Goal: Task Accomplishment & Management: Complete application form

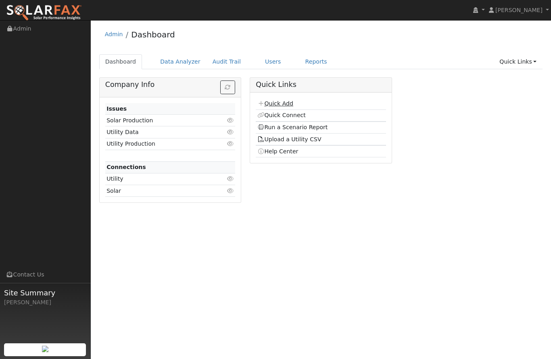
click at [283, 104] on link "Quick Add" at bounding box center [275, 103] width 36 height 6
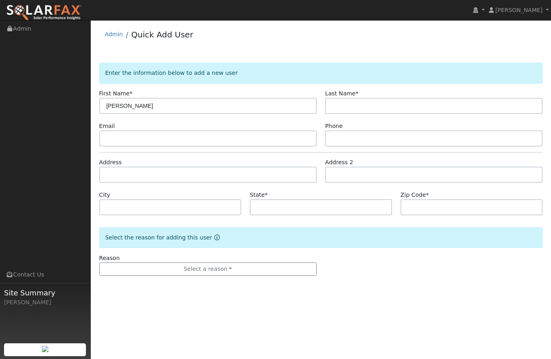
type input "Barbara"
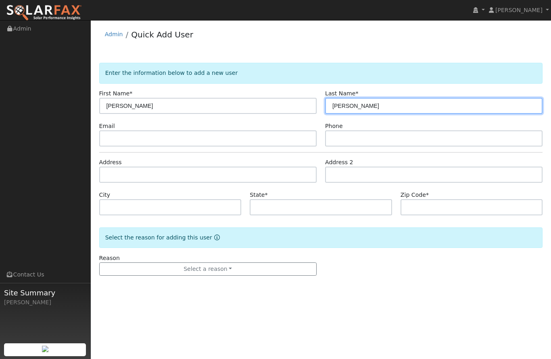
type input "Harvey"
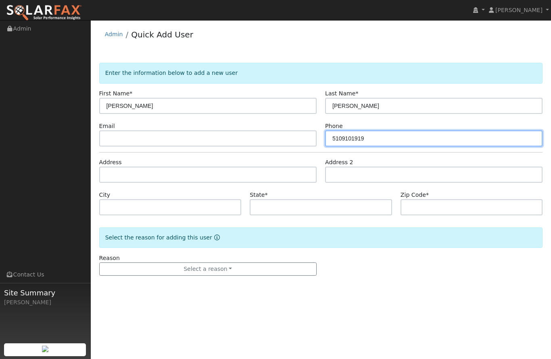
type input "5109101919"
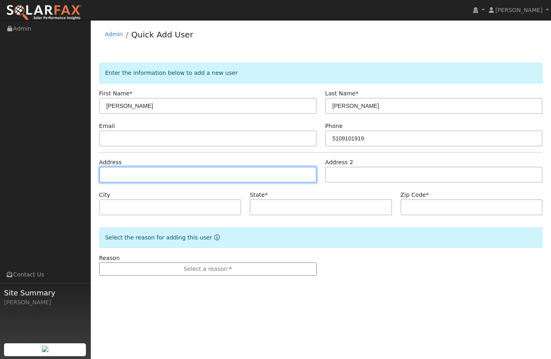
click at [115, 176] on input "text" at bounding box center [207, 175] width 217 height 16
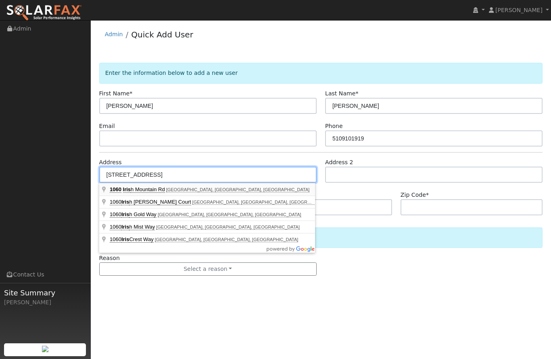
type input "1060 Irish Mountain Road"
type input "Meadow Vista"
type input "CA"
type input "95722"
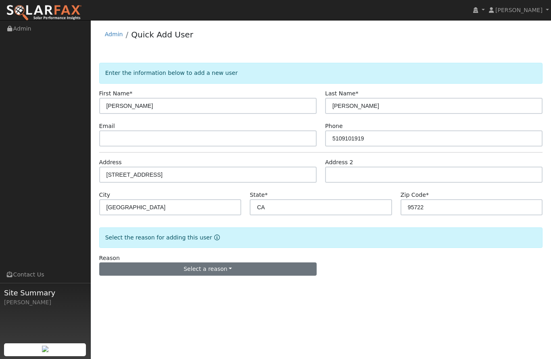
click at [173, 266] on button "Select a reason" at bounding box center [207, 270] width 217 height 14
click at [112, 227] on link "New lead" at bounding box center [144, 229] width 89 height 11
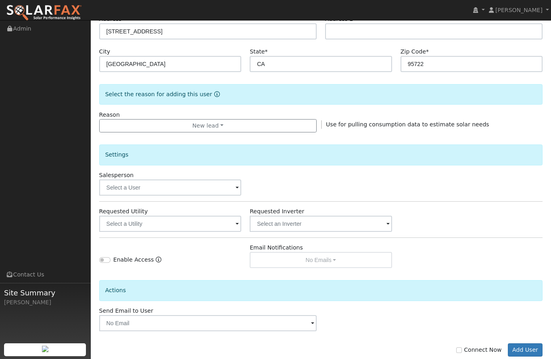
scroll to position [141, 0]
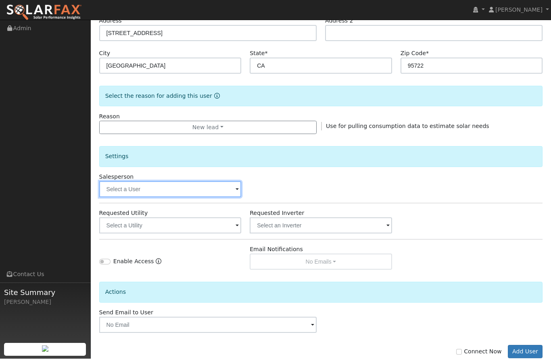
click at [114, 188] on input "text" at bounding box center [170, 190] width 142 height 16
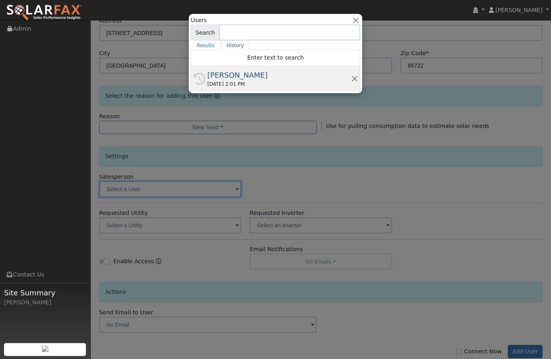
click at [237, 83] on div "08/20/2025 2:01 PM" at bounding box center [278, 84] width 143 height 7
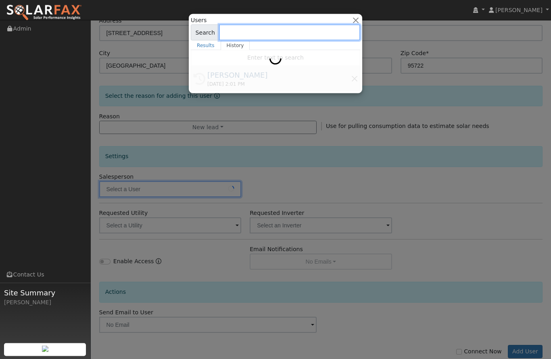
type input "[PERSON_NAME]"
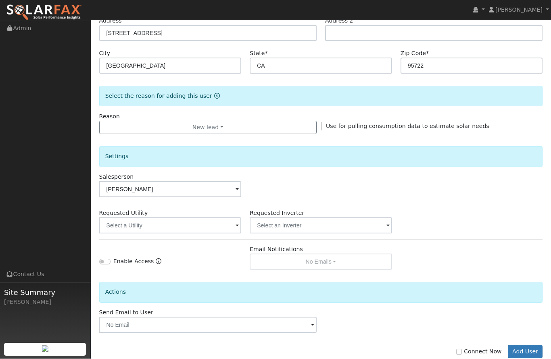
scroll to position [142, 0]
click at [461, 354] on input "Connect Now" at bounding box center [459, 352] width 6 height 6
checkbox input "true"
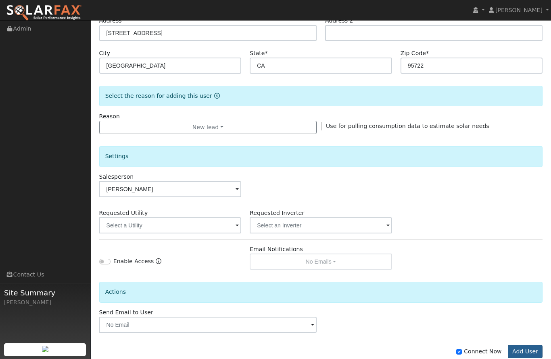
click at [526, 352] on button "Add User" at bounding box center [524, 352] width 35 height 14
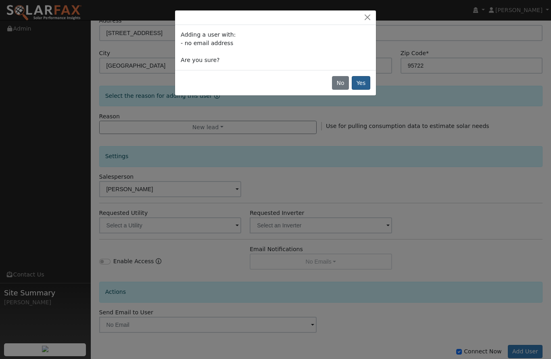
click at [361, 81] on button "Yes" at bounding box center [360, 83] width 19 height 14
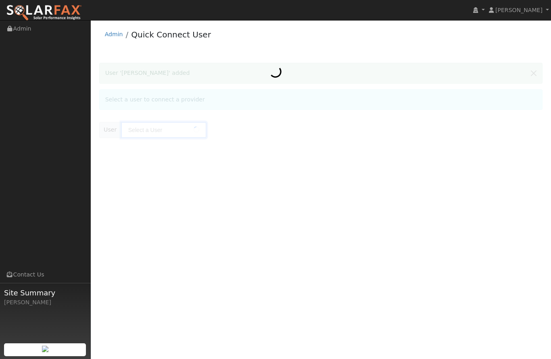
type input "[PERSON_NAME]"
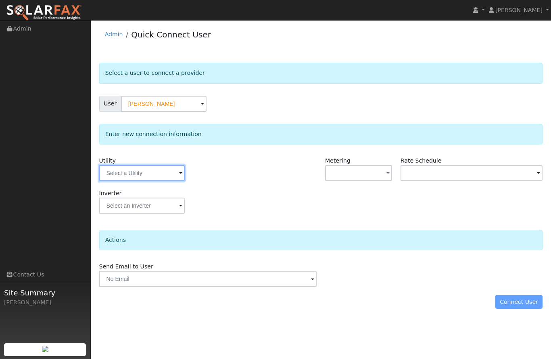
click at [104, 180] on input "text" at bounding box center [141, 173] width 85 height 16
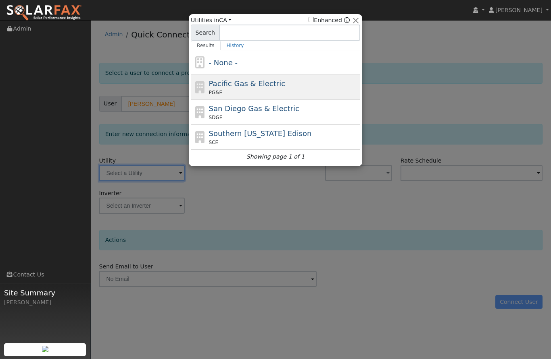
click at [276, 84] on span "Pacific Gas & Electric" at bounding box center [247, 83] width 76 height 8
type input "PG&E"
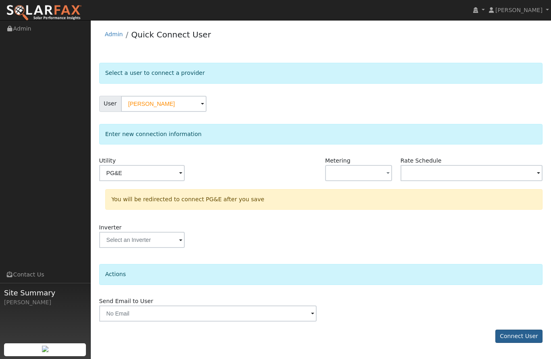
click at [531, 336] on button "Connect User" at bounding box center [519, 337] width 48 height 14
